Goal: Information Seeking & Learning: Find specific fact

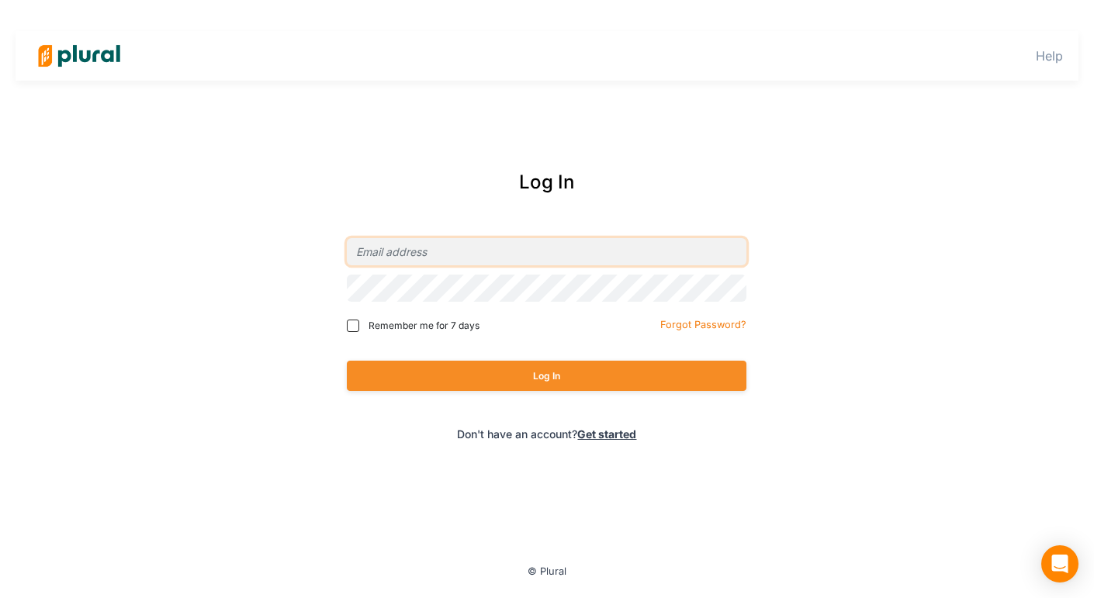
type input "[EMAIL_ADDRESS][DOMAIN_NAME]"
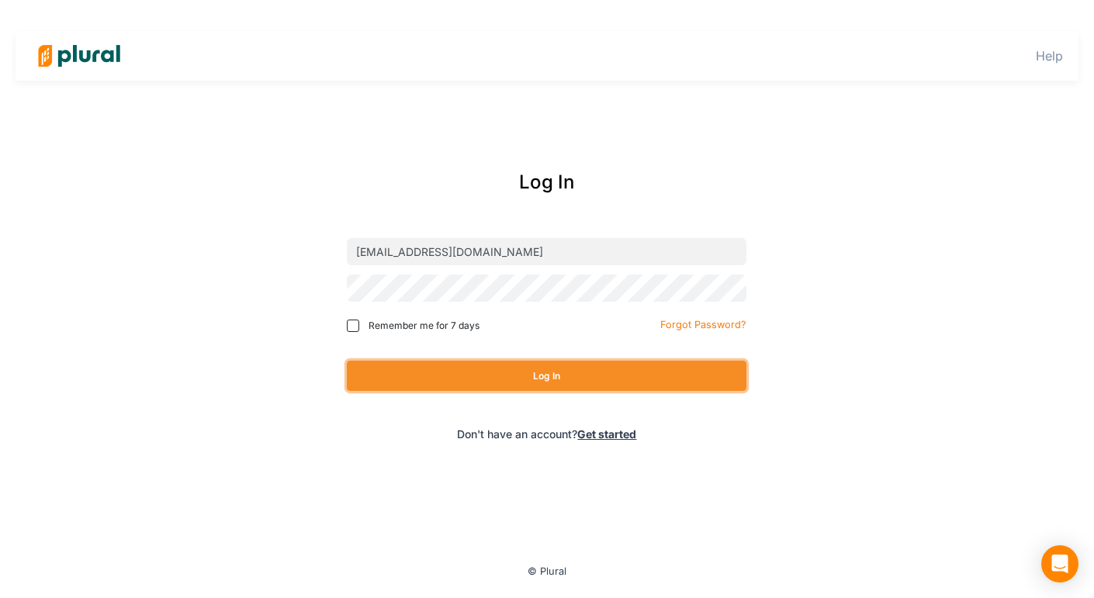
click at [439, 381] on button "Log In" at bounding box center [547, 376] width 400 height 30
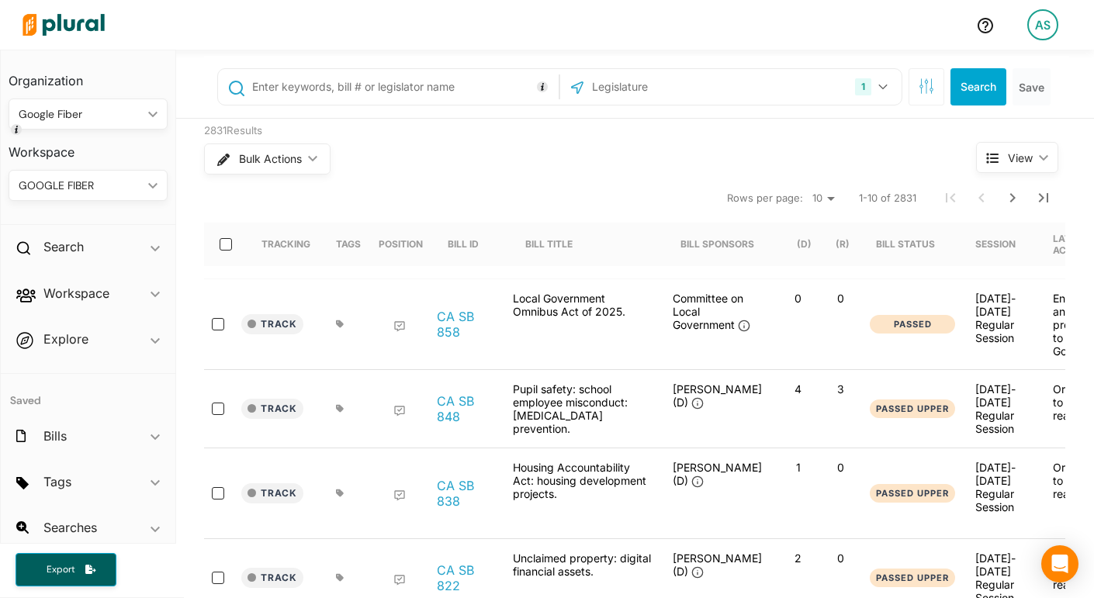
click at [433, 78] on input "text" at bounding box center [403, 86] width 305 height 29
paste input "AB 1327"
type input "AB 1327"
click at [886, 88] on icon "button" at bounding box center [882, 87] width 9 height 6
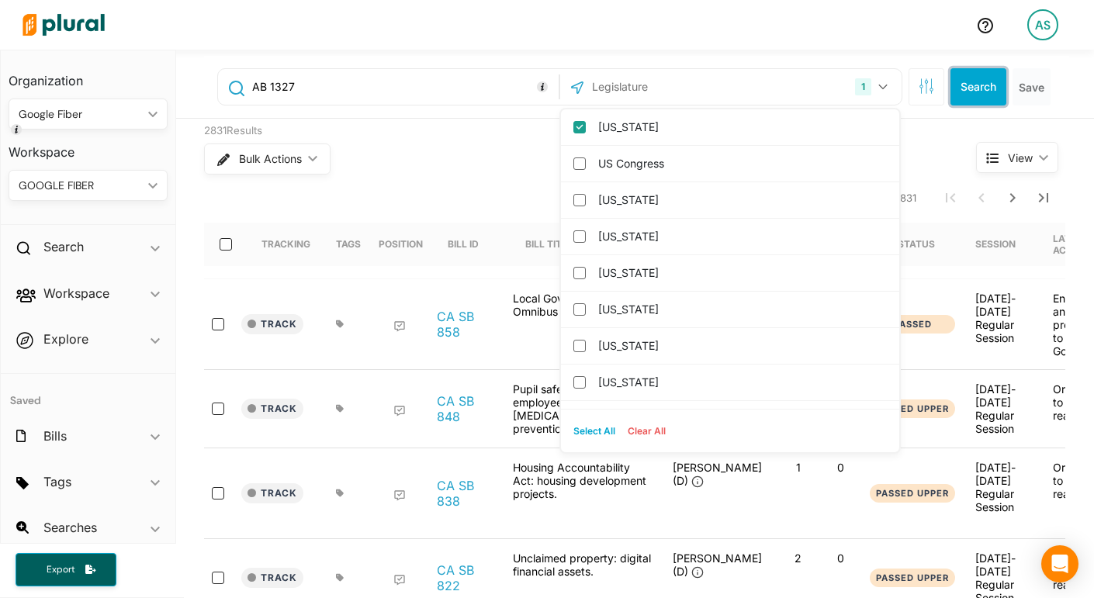
click at [986, 93] on button "Search" at bounding box center [979, 86] width 56 height 37
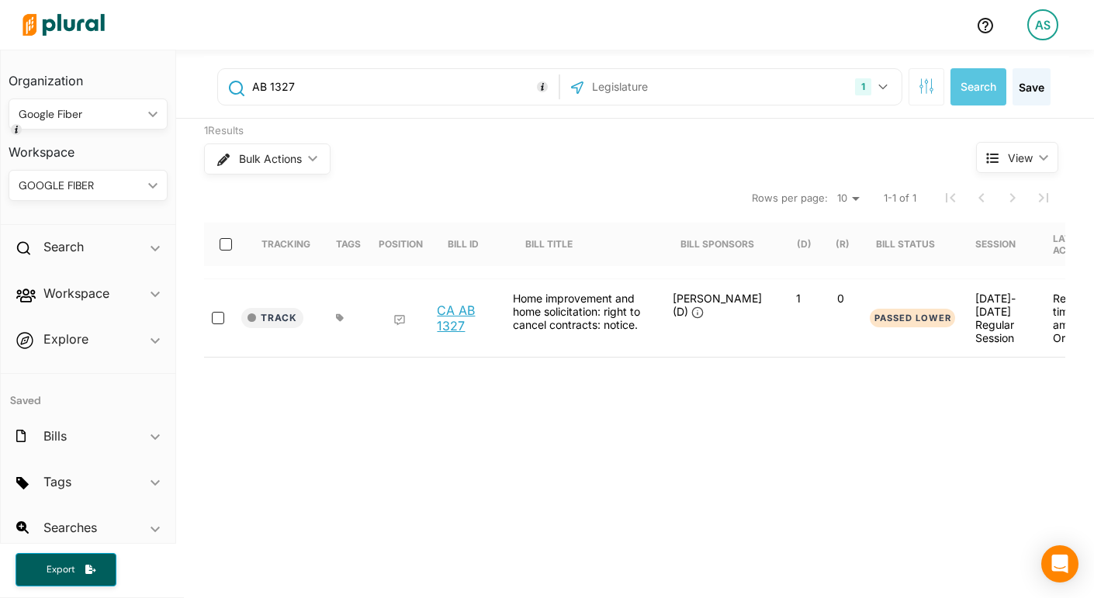
click at [455, 318] on link "CA AB 1327" at bounding box center [466, 318] width 59 height 31
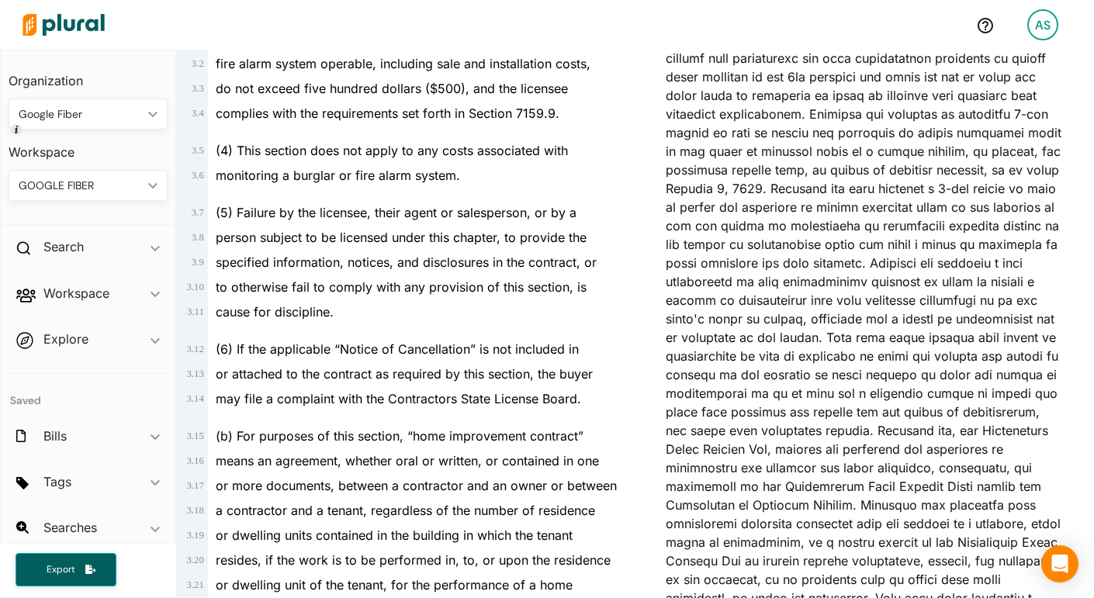
scroll to position [552, 0]
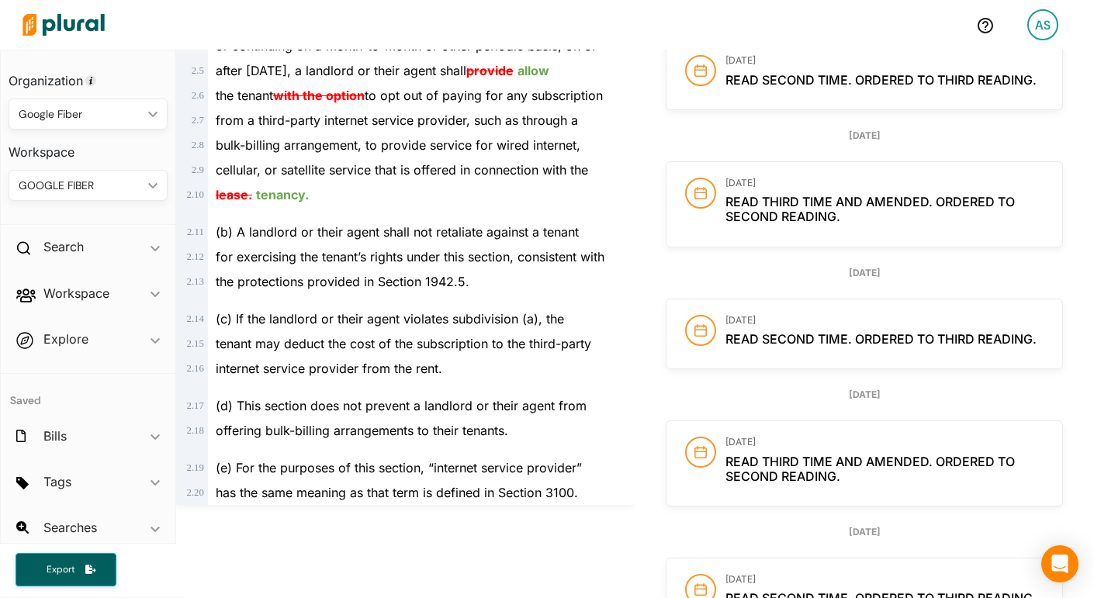
scroll to position [331, 0]
